Goal: Obtain resource: Obtain resource

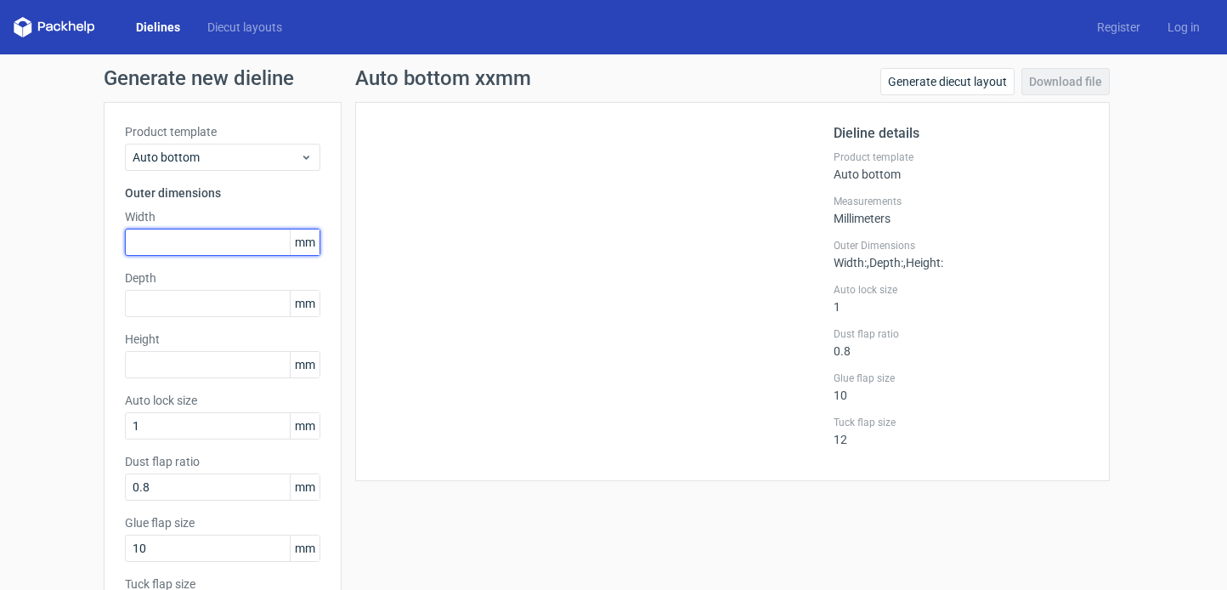
click at [157, 239] on input "text" at bounding box center [222, 242] width 195 height 27
type input "260"
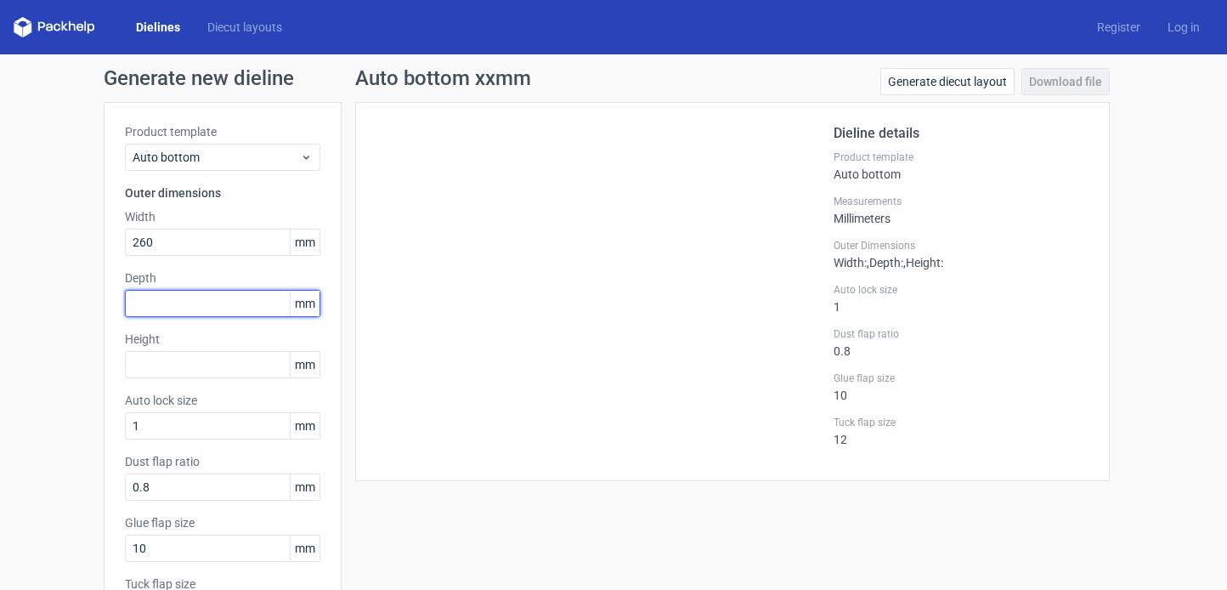
click at [196, 299] on input "text" at bounding box center [222, 303] width 195 height 27
type input "250"
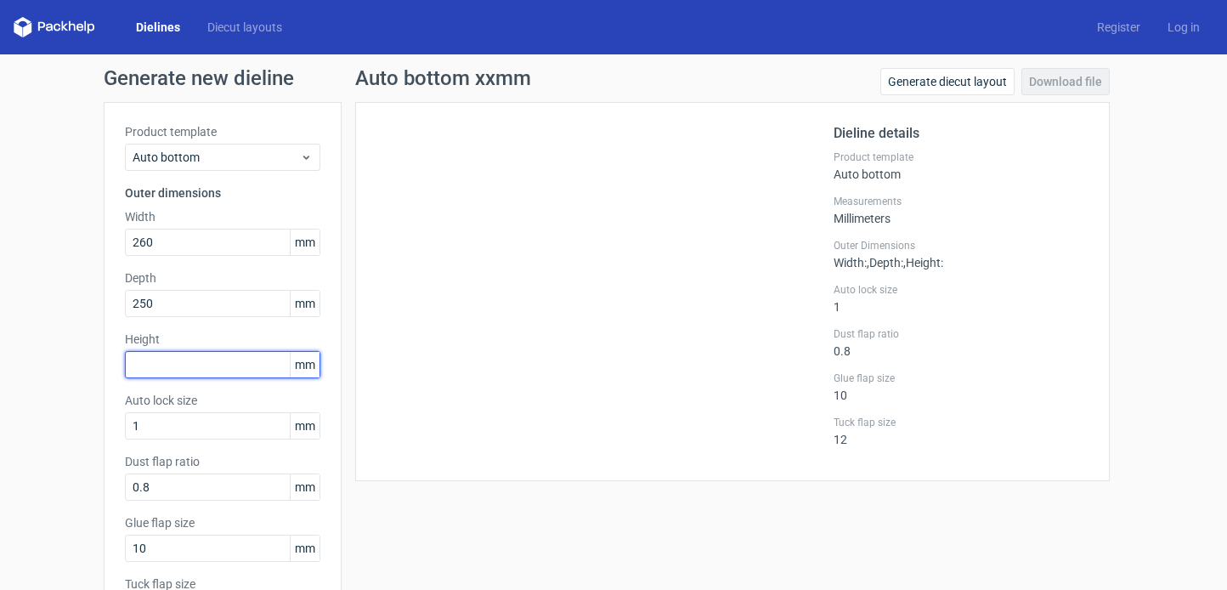
click at [213, 375] on input "text" at bounding box center [222, 364] width 195 height 27
type input "200"
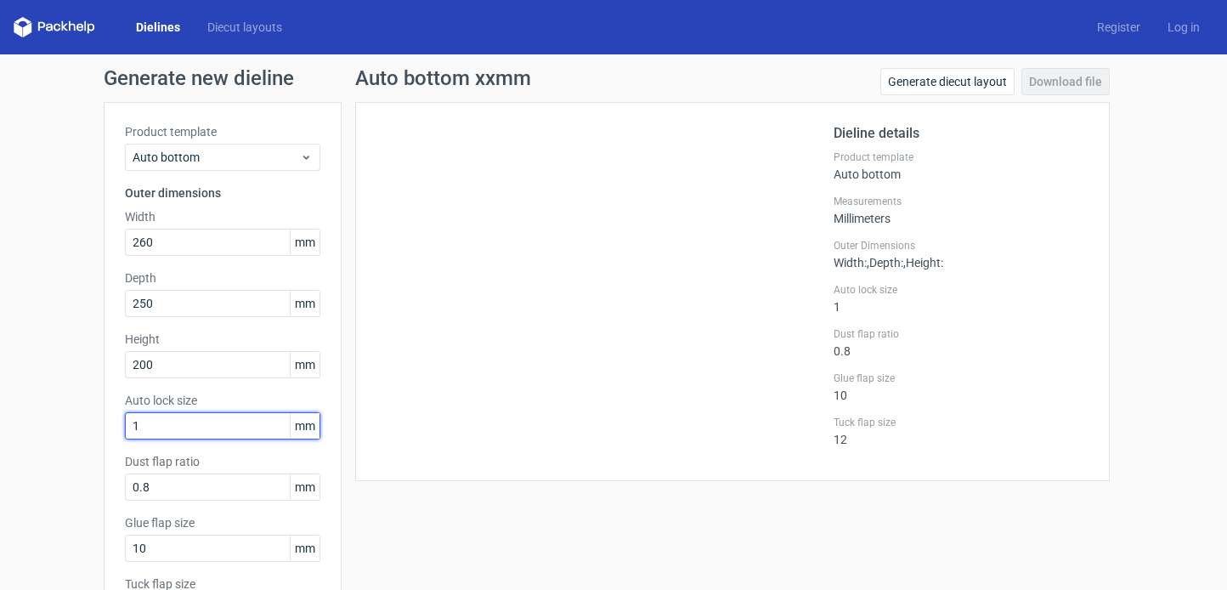
click at [241, 433] on input "1" at bounding box center [222, 425] width 195 height 27
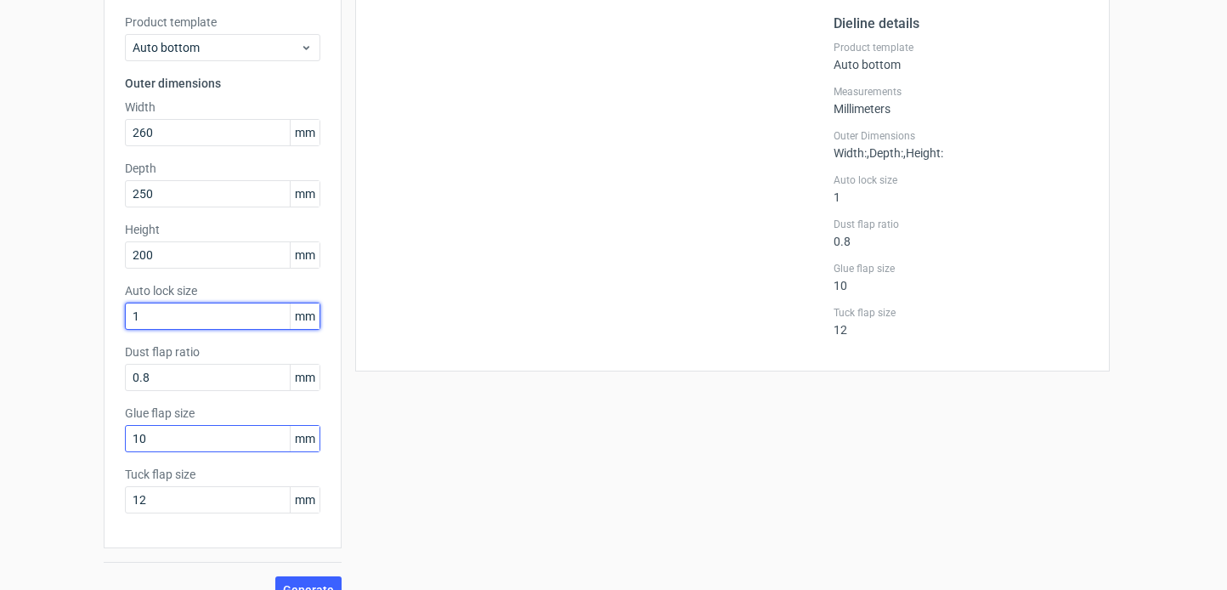
scroll to position [137, 0]
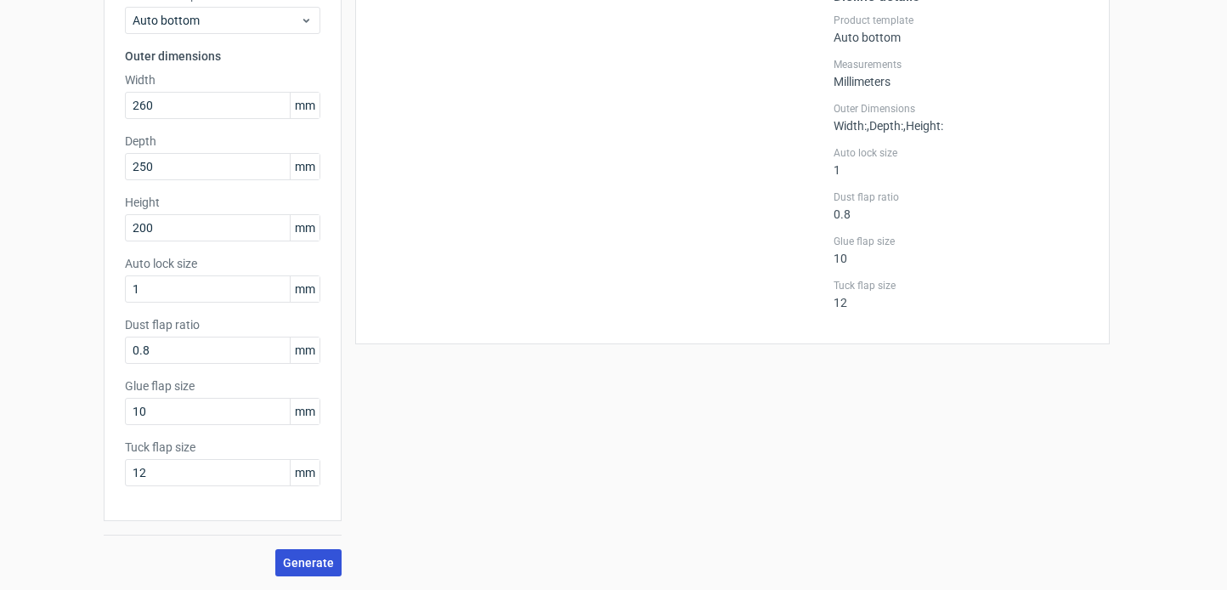
click at [311, 563] on span "Generate" at bounding box center [308, 563] width 51 height 12
click at [312, 562] on span "Generate" at bounding box center [308, 563] width 51 height 12
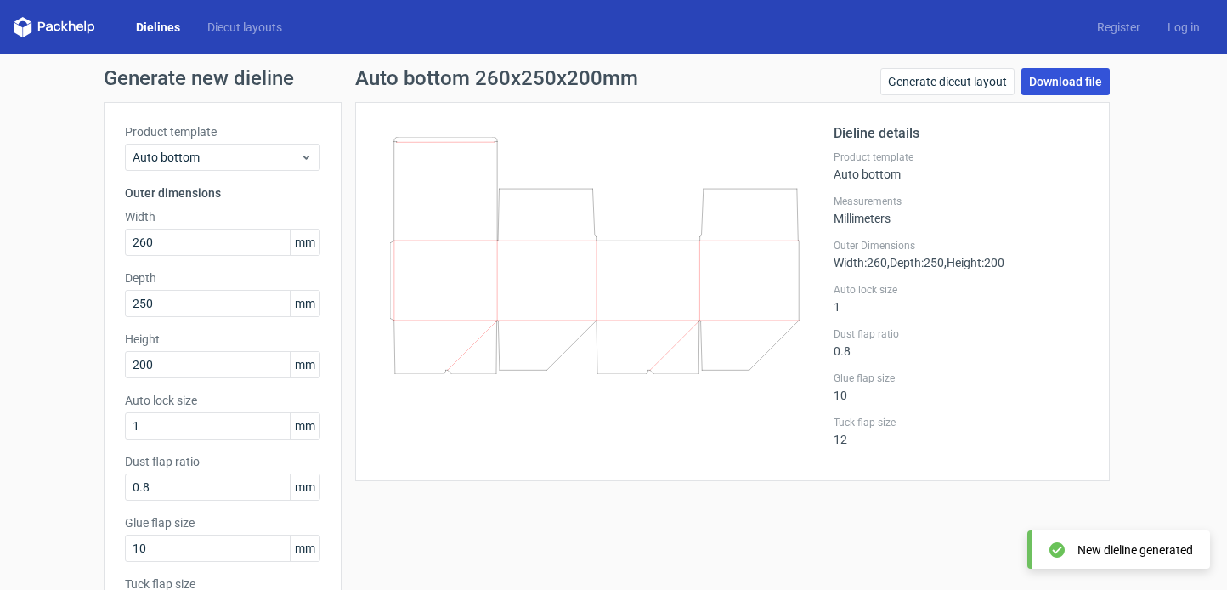
click at [1002, 79] on link "Download file" at bounding box center [1066, 81] width 88 height 27
